Goal: Task Accomplishment & Management: Use online tool/utility

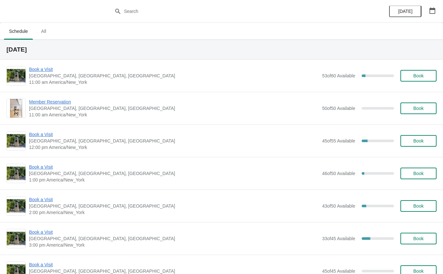
click at [41, 135] on span "Book a Visit" at bounding box center [174, 134] width 290 height 6
click at [47, 132] on span "Book a Visit" at bounding box center [174, 134] width 290 height 6
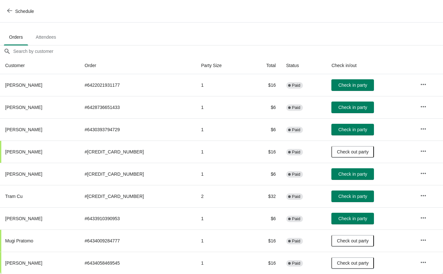
scroll to position [33, 0]
click at [334, 179] on button "Check in party" at bounding box center [352, 174] width 43 height 12
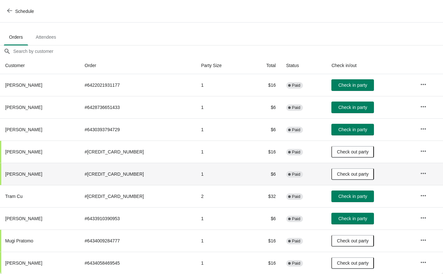
click at [339, 107] on span "Check in party" at bounding box center [353, 107] width 29 height 5
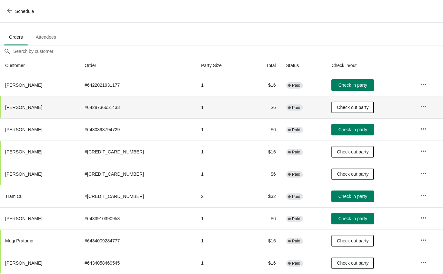
click at [332, 215] on button "Check in party" at bounding box center [352, 219] width 43 height 12
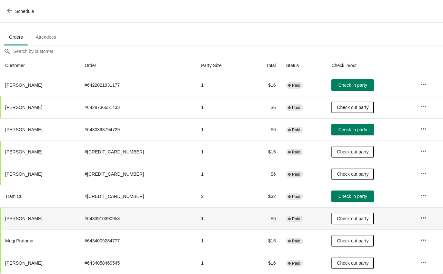
click at [335, 134] on button "Check in party" at bounding box center [352, 130] width 43 height 12
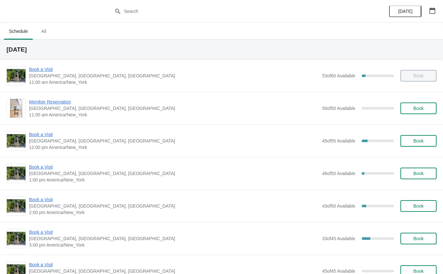
click at [46, 167] on span "Book a Visit" at bounding box center [174, 167] width 290 height 6
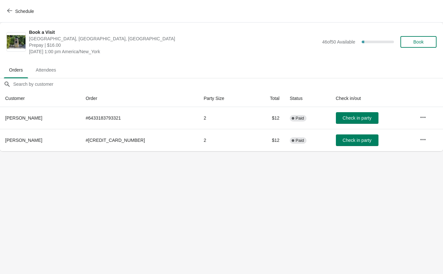
click at [343, 143] on span "Check in party" at bounding box center [357, 140] width 29 height 5
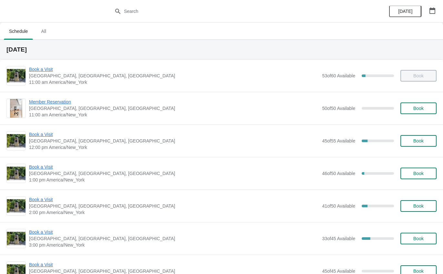
click at [46, 129] on div "Book a Visit The Noguchi Museum, 33rd Road, Queens, NY, USA 12:00 pm America/Ne…" at bounding box center [221, 141] width 443 height 33
click at [43, 142] on span "[GEOGRAPHIC_DATA], [GEOGRAPHIC_DATA], [GEOGRAPHIC_DATA]" at bounding box center [174, 141] width 290 height 6
click at [44, 137] on span "Book a Visit" at bounding box center [174, 134] width 290 height 6
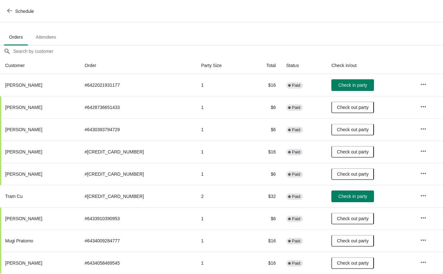
scroll to position [33, 0]
click at [339, 198] on span "Check in party" at bounding box center [353, 196] width 29 height 5
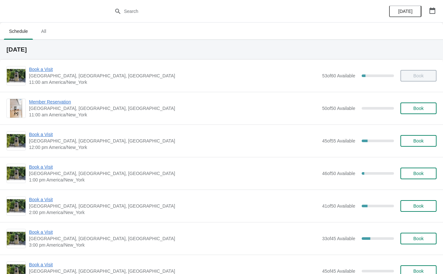
click at [47, 170] on span "Book a Visit" at bounding box center [174, 167] width 290 height 6
